Goal: Task Accomplishment & Management: Manage account settings

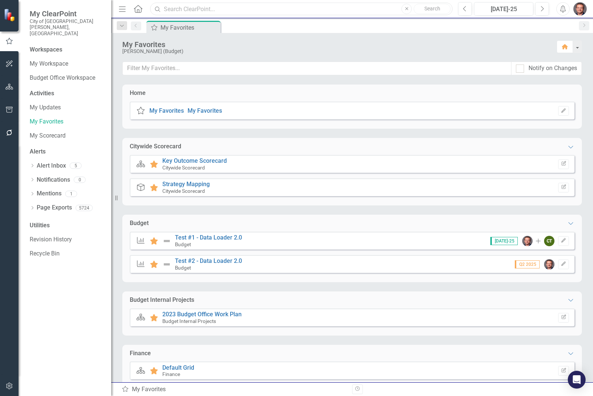
click at [180, 9] on input "text" at bounding box center [301, 9] width 302 height 13
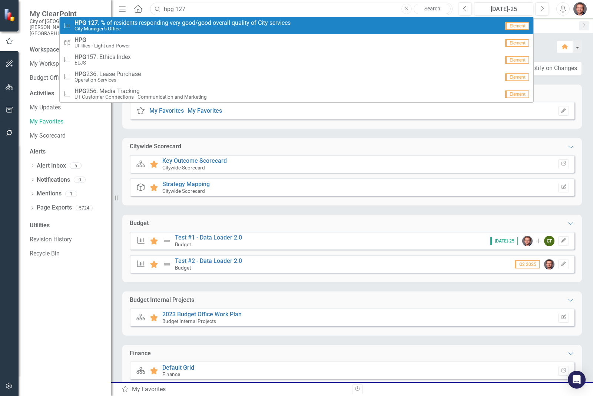
type input "hpg 127"
click at [180, 22] on span "HPG 127 . % of residents responding very good/good overall quality of City serv…" at bounding box center [182, 23] width 216 height 7
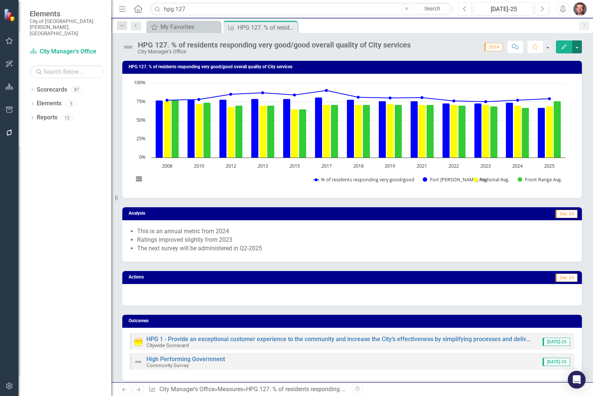
click at [577, 47] on button "button" at bounding box center [577, 46] width 10 height 13
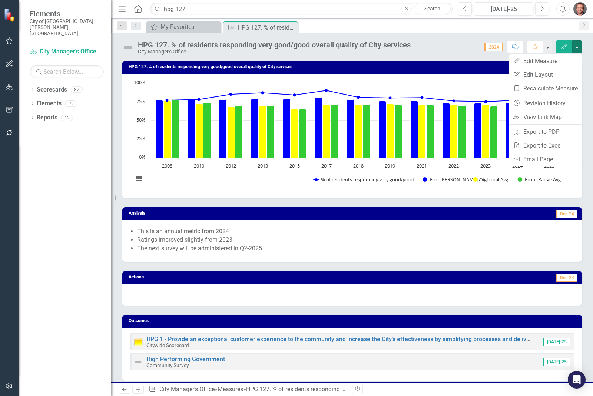
click at [393, 310] on div "Outcomes HPG 1 - Provide an exceptional customer experience to the community an…" at bounding box center [352, 342] width 471 height 75
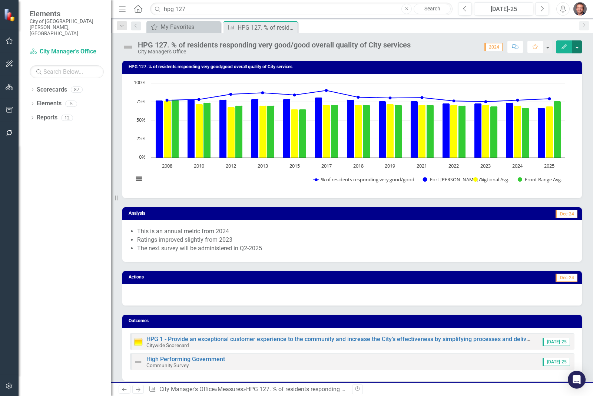
click at [573, 43] on button "button" at bounding box center [577, 46] width 10 height 13
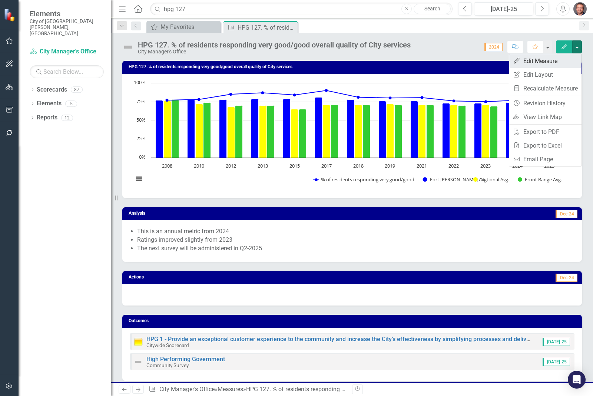
click at [540, 62] on link "Edit Edit Measure" at bounding box center [545, 61] width 72 height 14
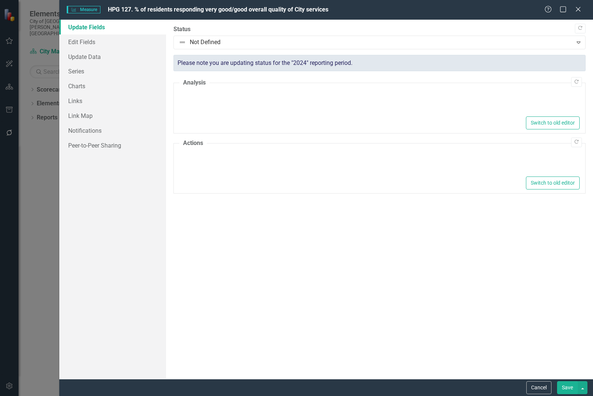
type textarea "<ul> <li>This is an annual metric from 2024</li> <li>Ratings improved slightly …"
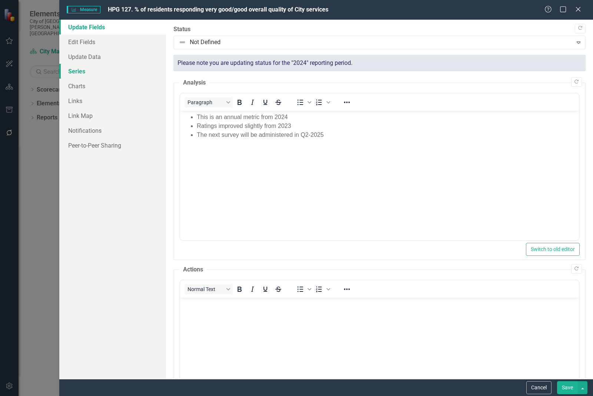
click at [73, 73] on link "Series" at bounding box center [112, 71] width 107 height 15
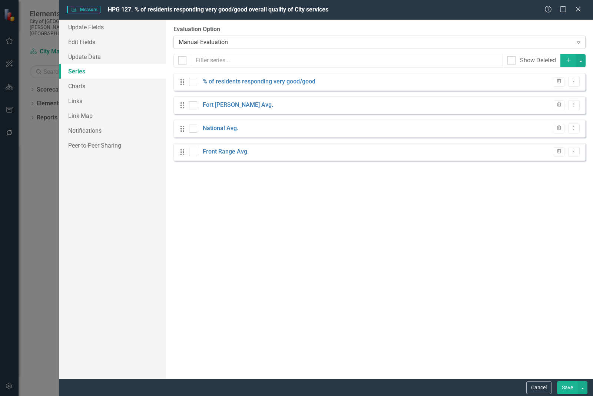
click at [267, 42] on div "Manual Evaluation" at bounding box center [376, 42] width 394 height 9
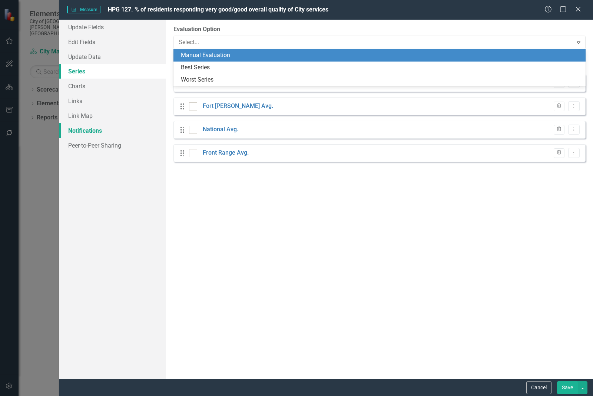
click at [152, 130] on link "Notifications" at bounding box center [112, 130] width 107 height 15
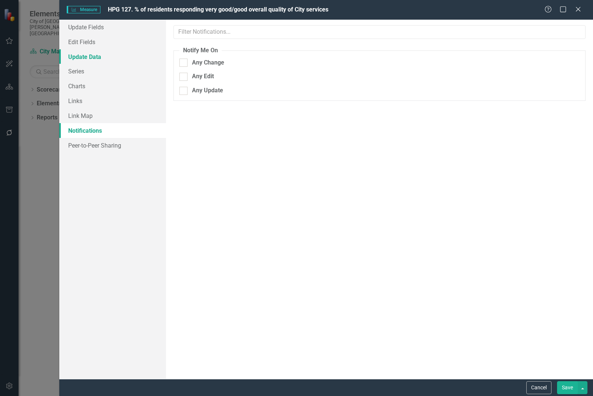
click at [102, 54] on link "Update Data" at bounding box center [112, 56] width 107 height 15
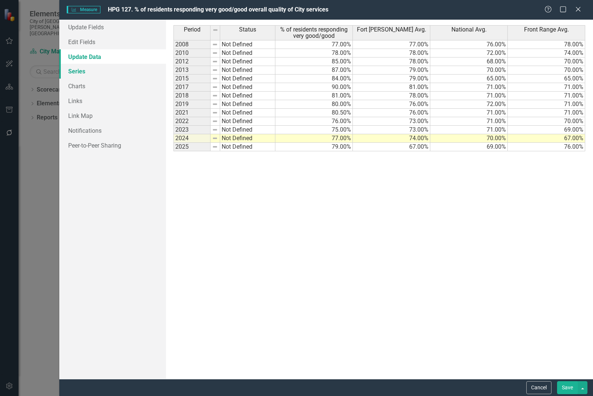
click at [82, 73] on link "Series" at bounding box center [112, 71] width 107 height 15
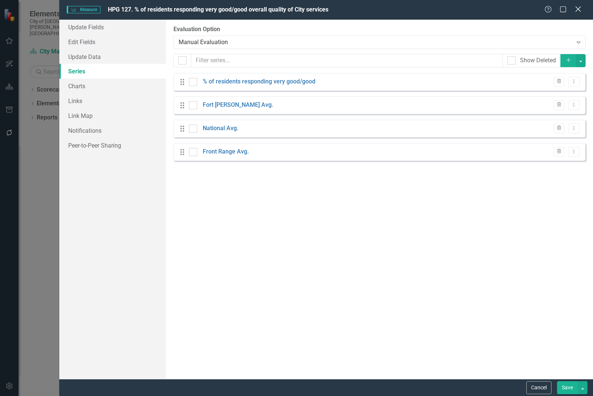
click at [580, 9] on icon "Close" at bounding box center [577, 9] width 9 height 7
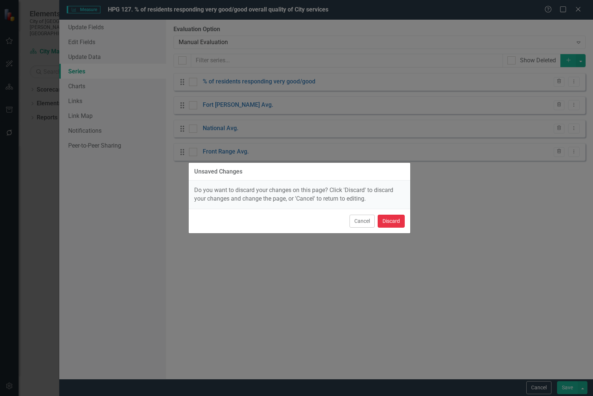
click at [390, 221] on button "Discard" at bounding box center [391, 221] width 27 height 13
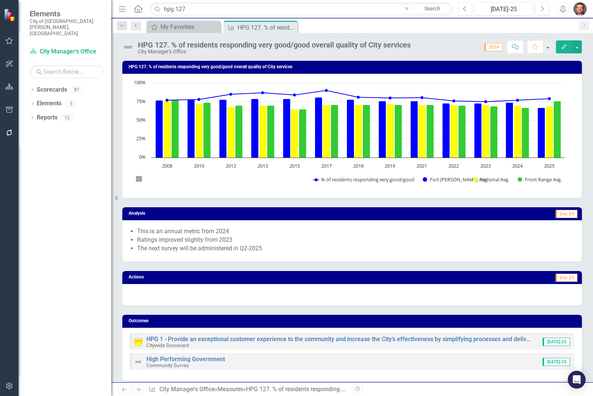
click at [582, 9] on img "button" at bounding box center [579, 8] width 13 height 13
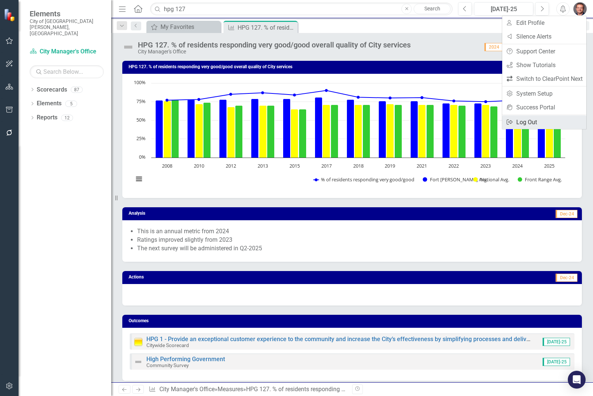
click at [530, 124] on link "Logout Log Out" at bounding box center [544, 122] width 84 height 14
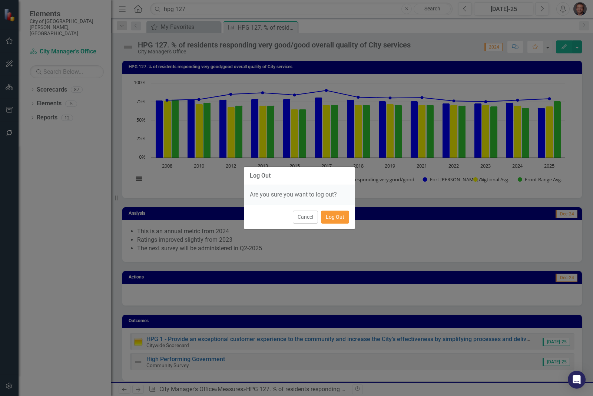
click at [336, 218] on button "Log Out" at bounding box center [335, 216] width 28 height 13
